Goal: Task Accomplishment & Management: Complete application form

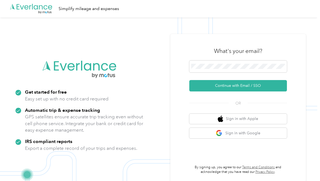
click at [258, 88] on button "Continue with Email / SSO" at bounding box center [238, 85] width 98 height 11
click at [240, 89] on button "Continue with Email / SSO" at bounding box center [238, 85] width 98 height 11
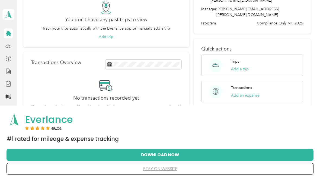
scroll to position [49, 0]
click at [67, 174] on button "stay on website" at bounding box center [160, 168] width 290 height 11
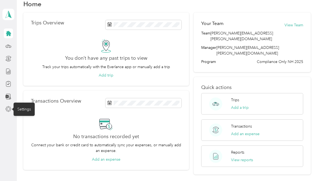
scroll to position [17, 0]
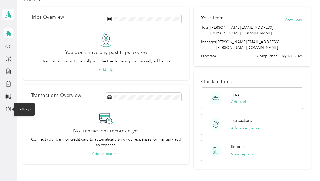
click at [249, 151] on button "View reports" at bounding box center [242, 154] width 22 height 6
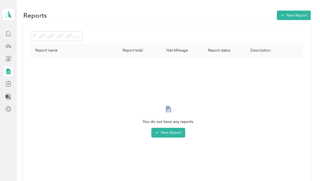
click at [4, 62] on div at bounding box center [8, 59] width 9 height 10
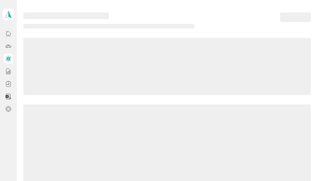
click at [8, 58] on icon at bounding box center [9, 59] width 4 height 4
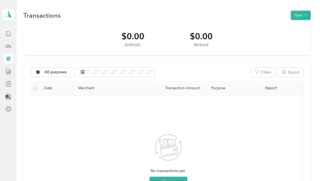
click at [9, 42] on div at bounding box center [8, 46] width 9 height 10
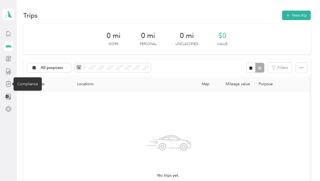
click at [8, 85] on icon at bounding box center [8, 84] width 6 height 6
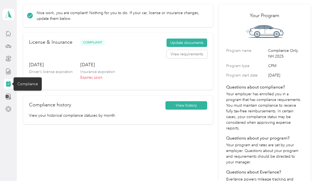
scroll to position [24, 0]
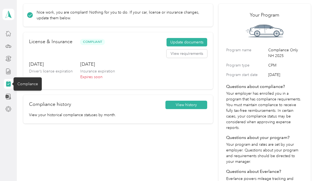
click at [202, 41] on button "Update documents" at bounding box center [187, 42] width 41 height 9
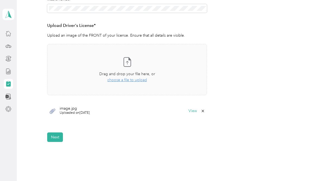
scroll to position [135, 0]
click at [55, 139] on button "Next" at bounding box center [55, 136] width 16 height 9
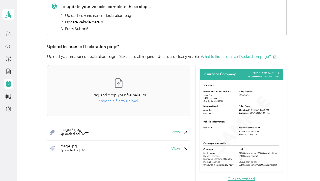
scroll to position [100, 0]
